Goal: Task Accomplishment & Management: Use online tool/utility

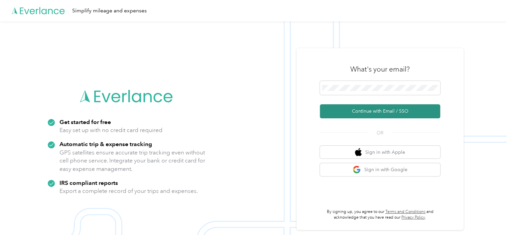
click at [382, 116] on button "Continue with Email / SSO" at bounding box center [380, 111] width 120 height 14
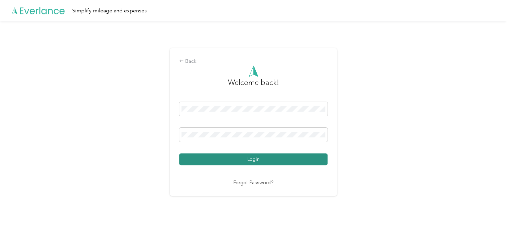
click at [266, 162] on button "Login" at bounding box center [253, 159] width 148 height 12
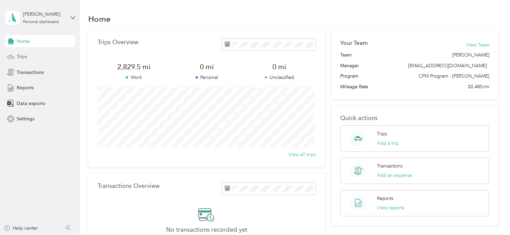
click at [31, 55] on div "Trips" at bounding box center [40, 57] width 70 height 12
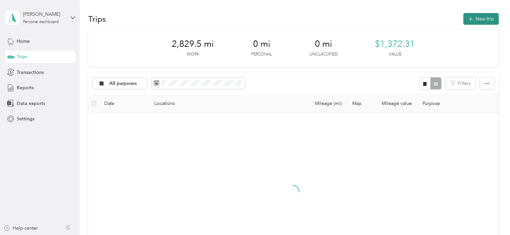
click at [486, 18] on button "New trip" at bounding box center [480, 19] width 35 height 12
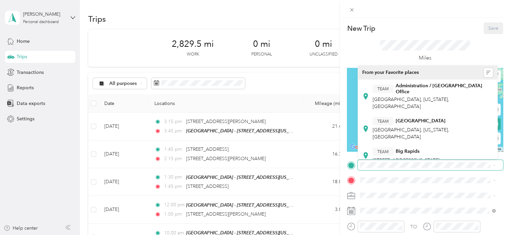
scroll to position [217, 0]
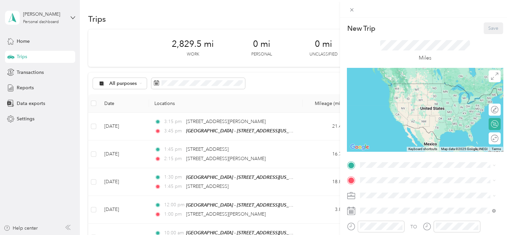
click at [416, 146] on div "TEAM Muskegon - [STREET_ADDRESS][US_STATE]" at bounding box center [420, 146] width 95 height 16
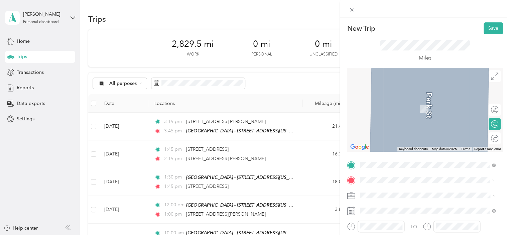
click at [415, 99] on span "[STREET_ADDRESS][US_STATE]" at bounding box center [406, 99] width 67 height 6
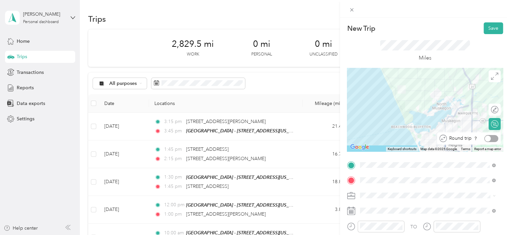
click at [485, 139] on div at bounding box center [488, 138] width 6 height 6
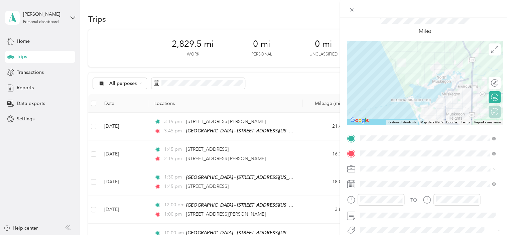
scroll to position [100, 0]
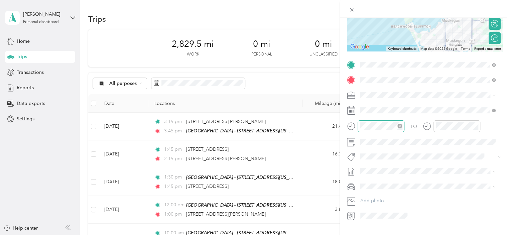
click at [387, 129] on div at bounding box center [381, 126] width 47 height 12
click at [369, 194] on div "10" at bounding box center [367, 193] width 16 height 9
drag, startPoint x: 387, startPoint y: 141, endPoint x: 432, endPoint y: 125, distance: 48.1
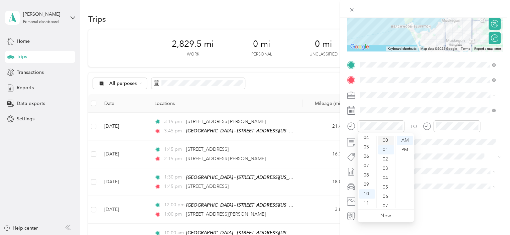
click at [387, 141] on div "00" at bounding box center [386, 140] width 16 height 9
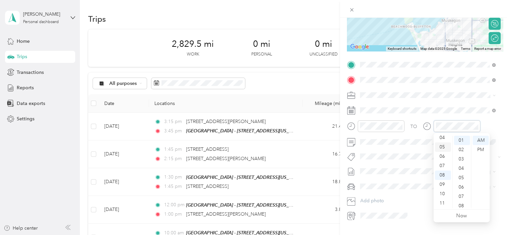
scroll to position [9, 0]
click at [442, 203] on div "11" at bounding box center [443, 202] width 16 height 9
click at [461, 139] on div "00" at bounding box center [462, 140] width 16 height 9
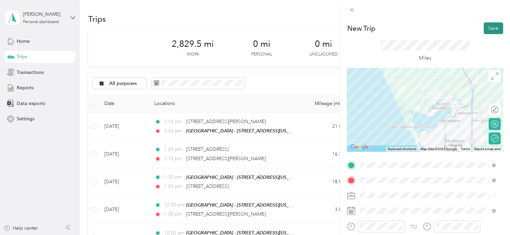
click at [485, 24] on button "Save" at bounding box center [492, 28] width 19 height 12
